Goal: Information Seeking & Learning: Understand process/instructions

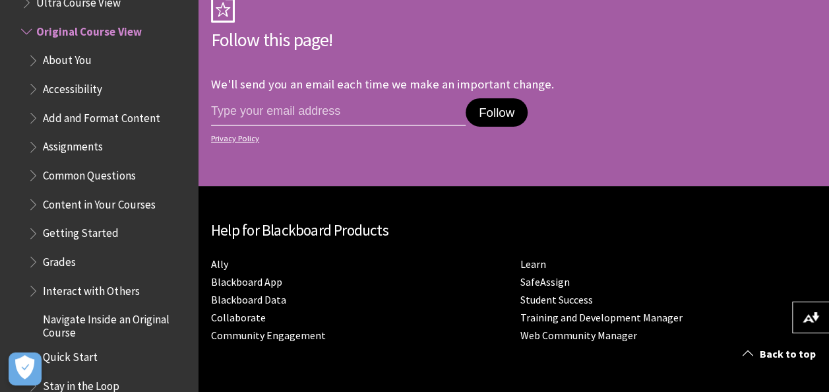
scroll to position [2155, 0]
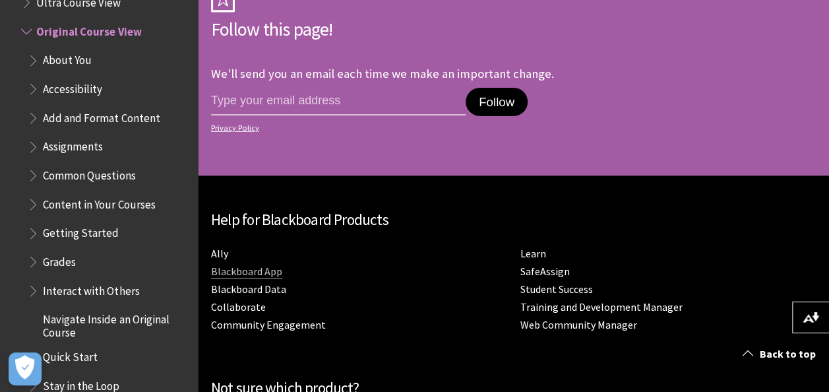
click at [265, 265] on link "Blackboard App" at bounding box center [246, 272] width 71 height 14
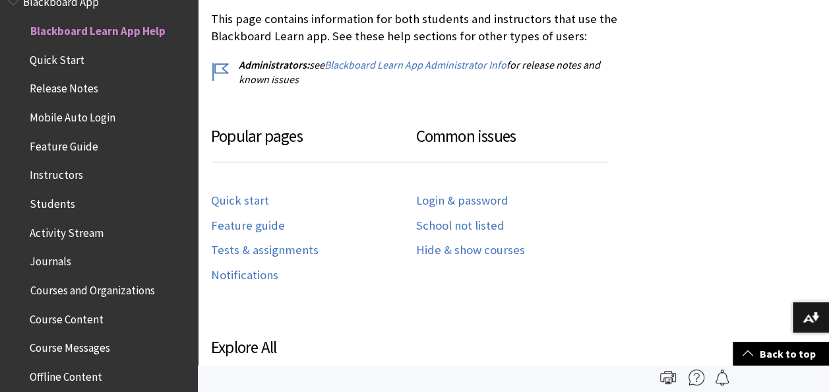
scroll to position [154, 0]
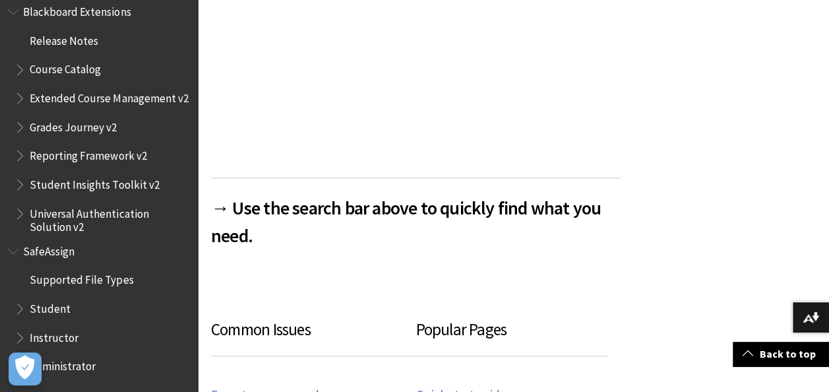
scroll to position [769, 0]
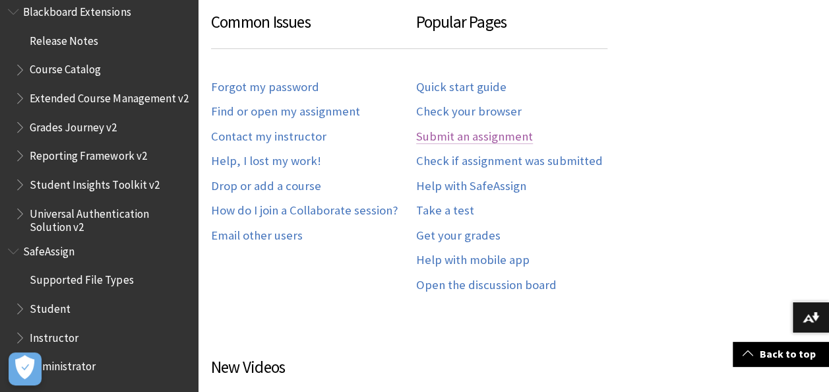
click at [457, 137] on link "Submit an assignment" at bounding box center [474, 136] width 117 height 15
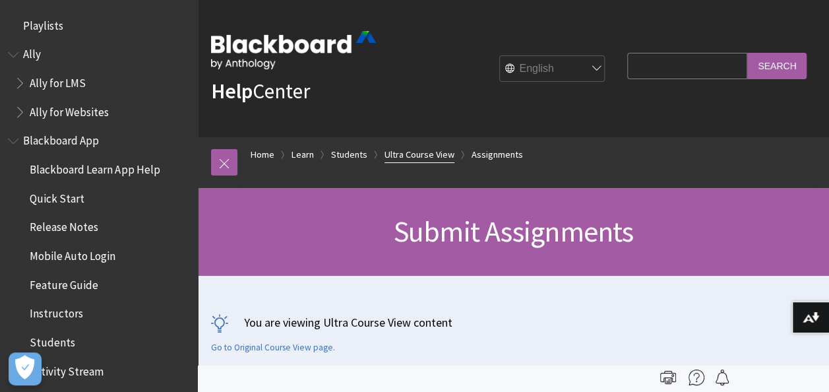
scroll to position [1821, 0]
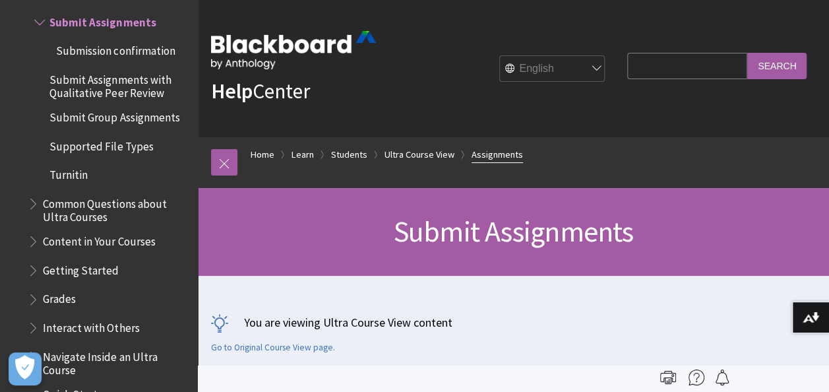
click at [498, 148] on link "Assignments" at bounding box center [497, 154] width 51 height 16
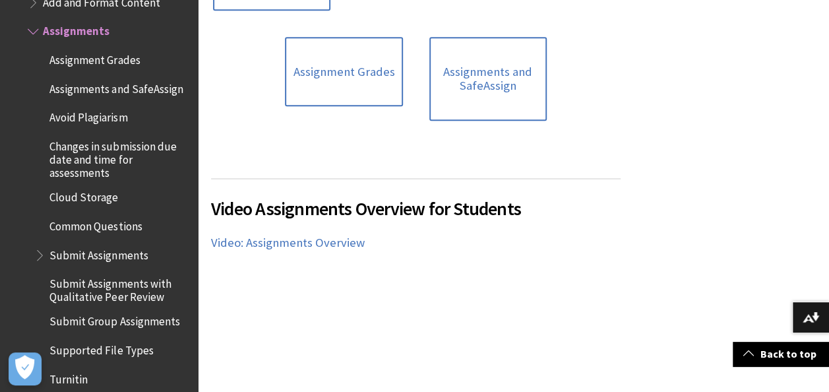
scroll to position [924, 0]
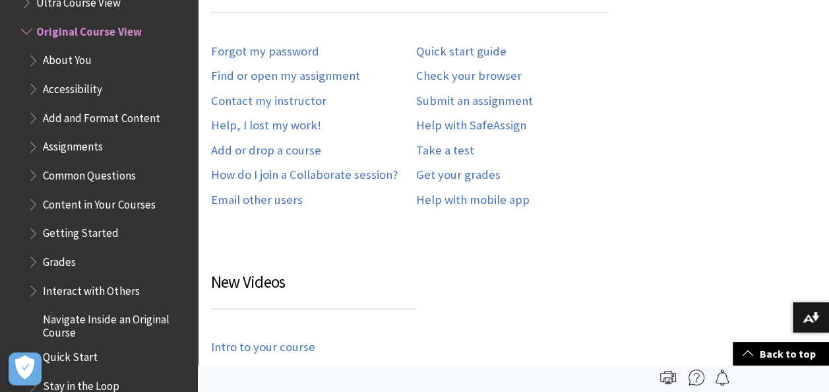
scroll to position [769, 0]
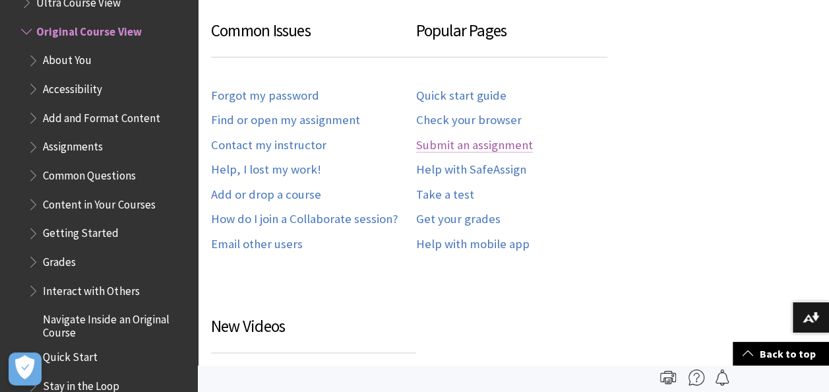
click at [458, 145] on link "Submit an assignment" at bounding box center [474, 145] width 117 height 15
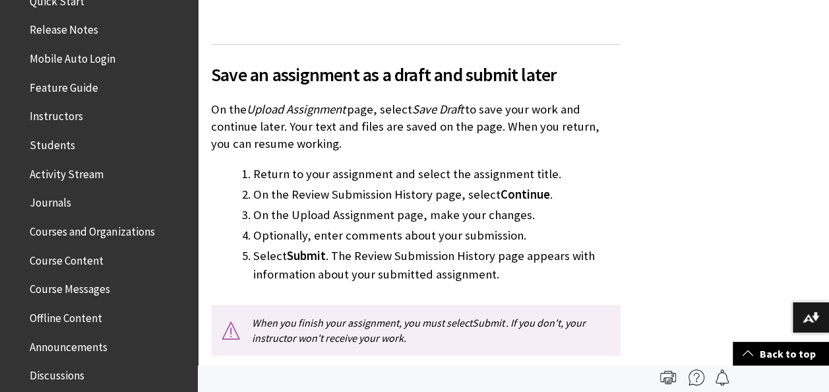
scroll to position [1807, 0]
